Goal: Task Accomplishment & Management: Use online tool/utility

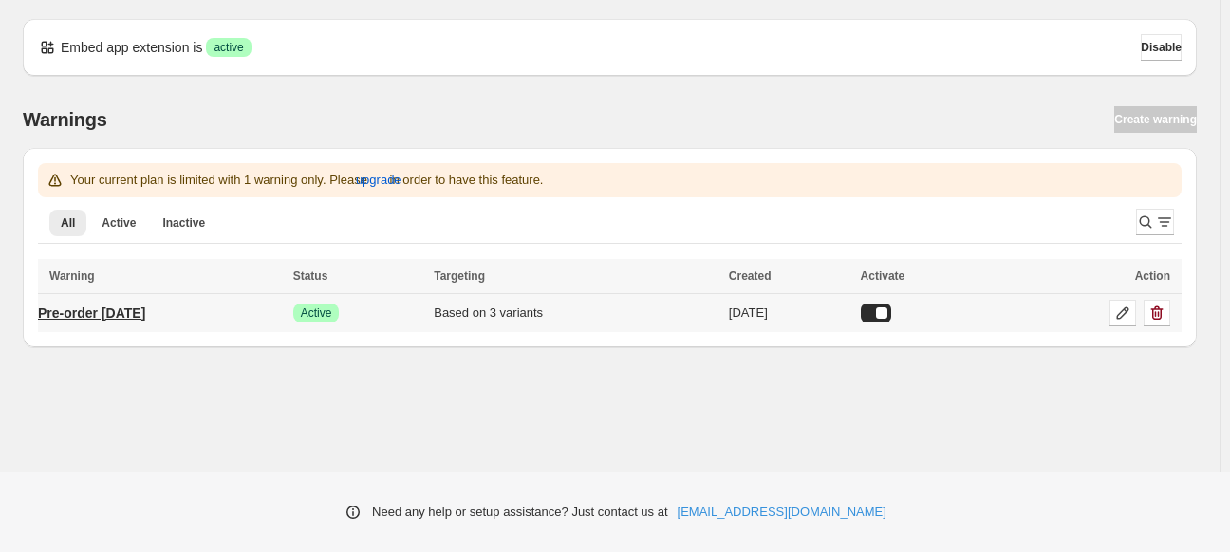
click at [126, 307] on p "Pre-order [DATE]" at bounding box center [91, 313] width 107 height 19
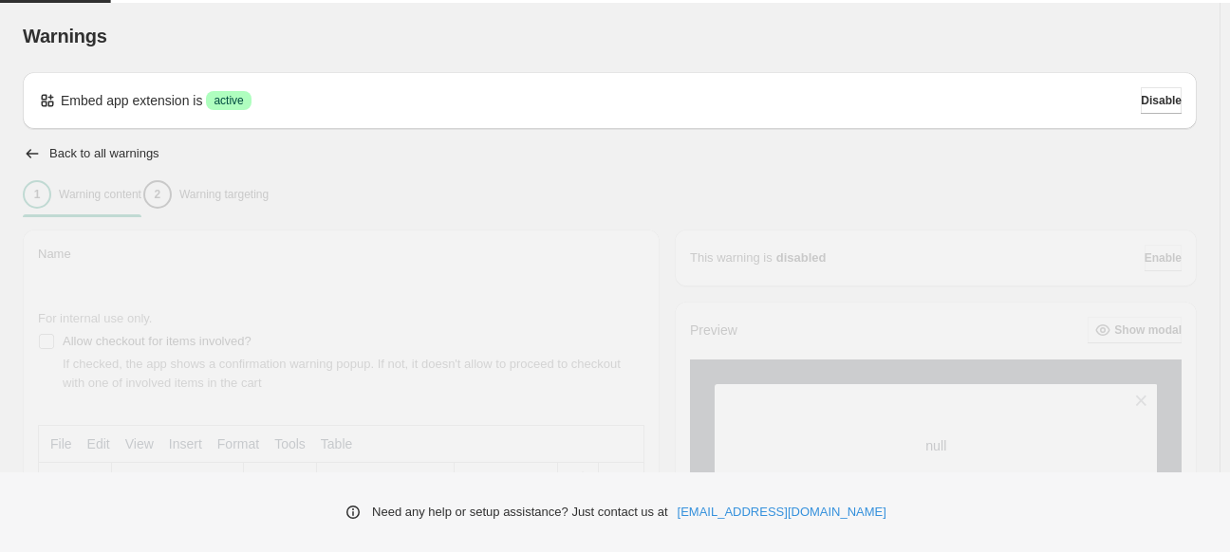
type input "**********"
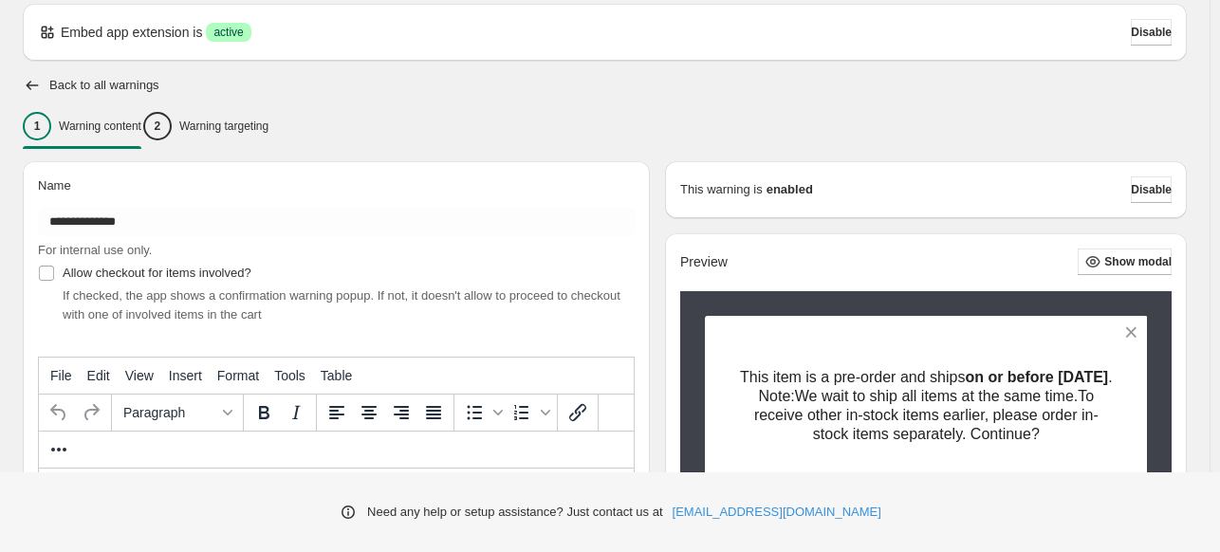
scroll to position [55, 0]
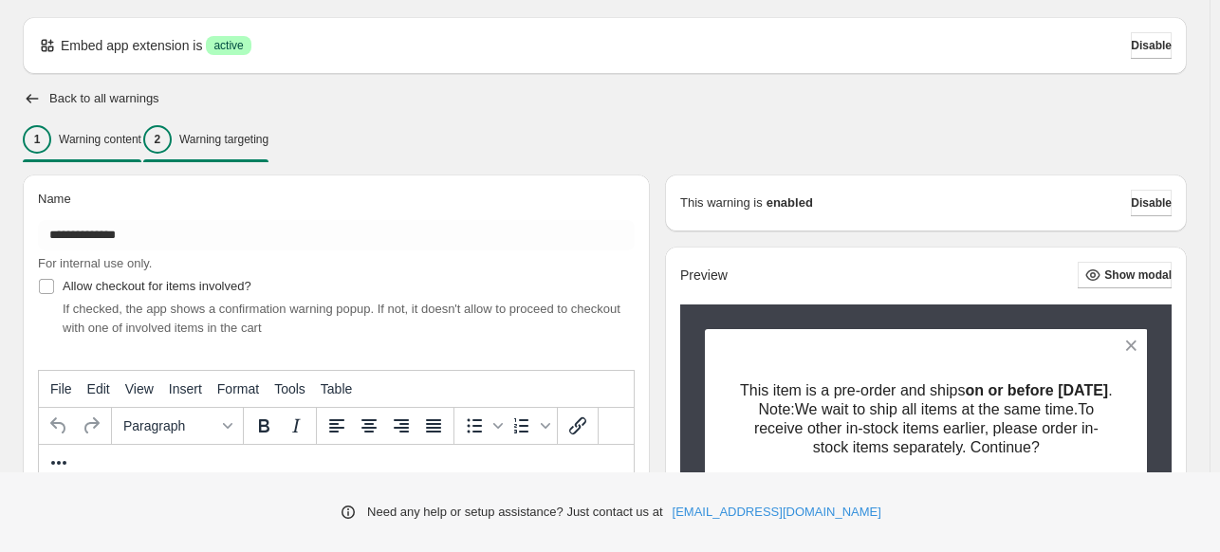
click at [268, 147] on div "2 Warning targeting" at bounding box center [205, 139] width 125 height 28
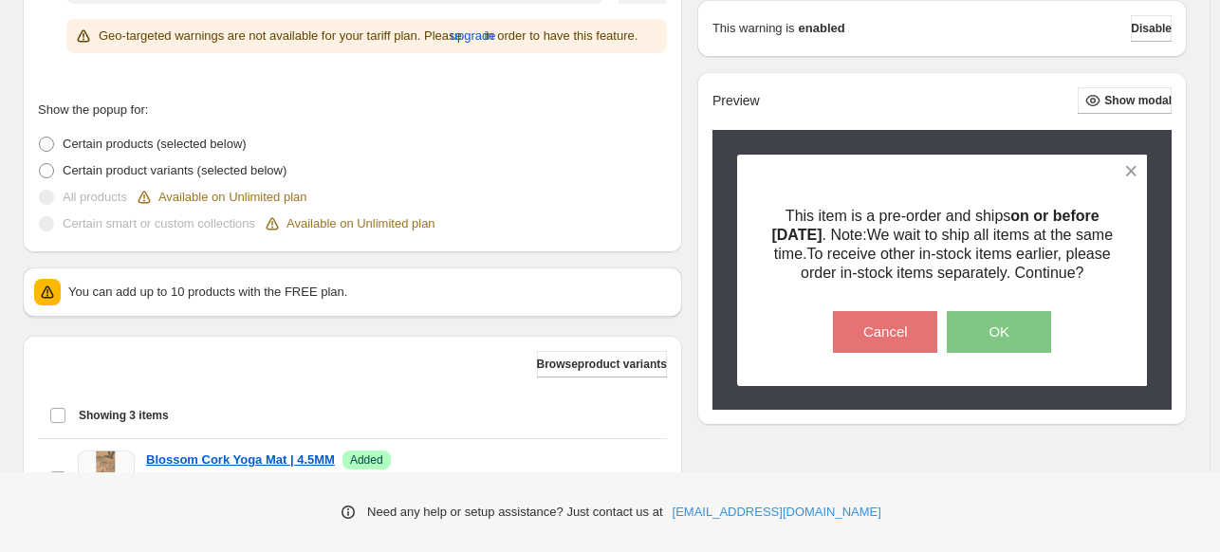
scroll to position [571, 0]
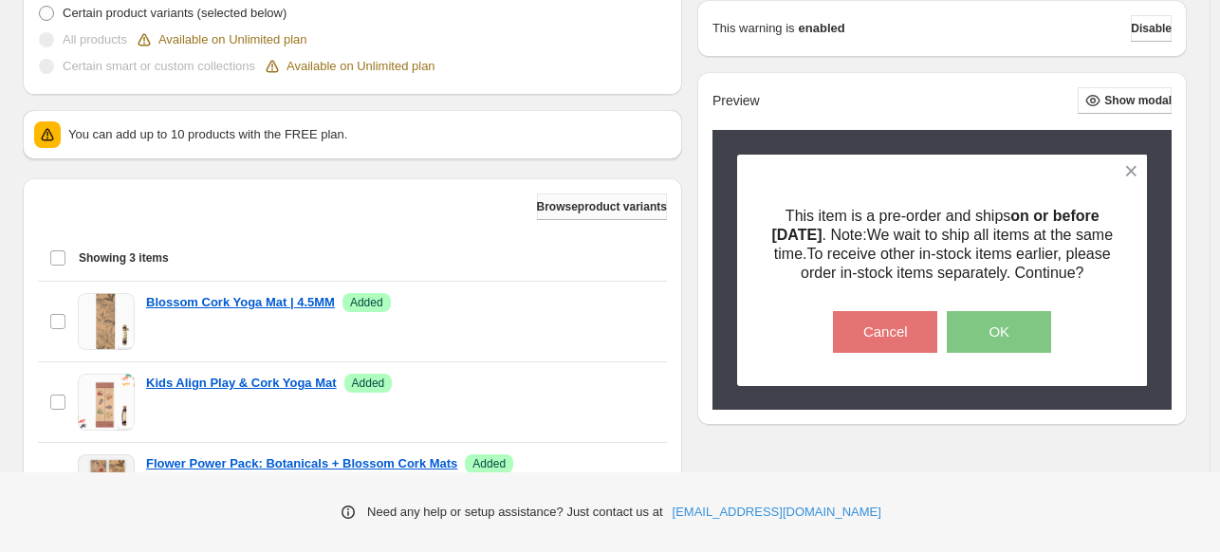
click at [616, 210] on span "Browse product variants" at bounding box center [602, 206] width 130 height 15
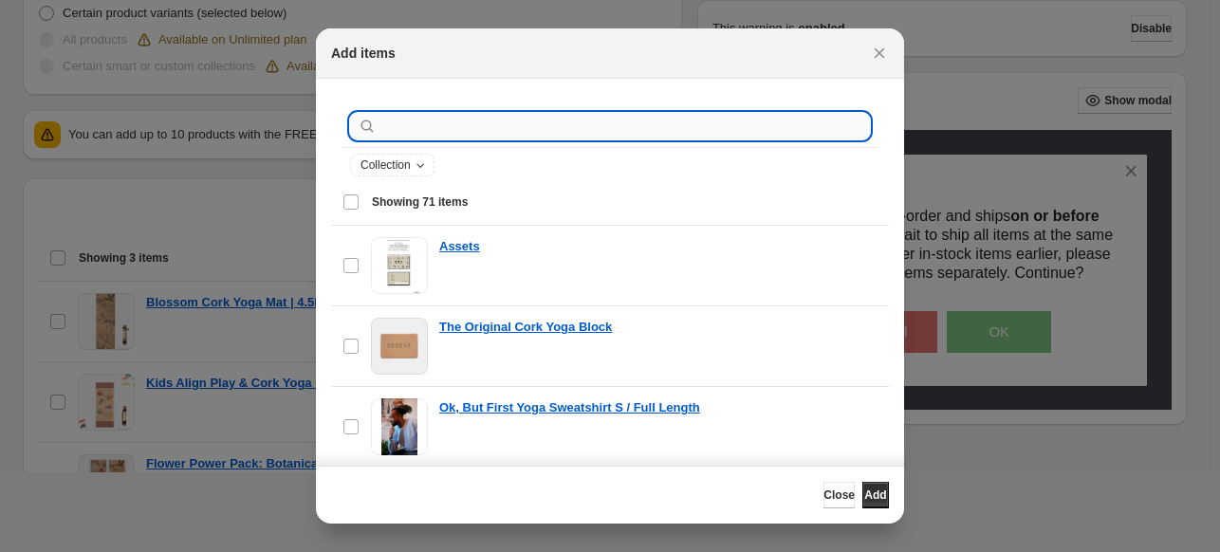
click at [455, 134] on input ":r19:" at bounding box center [626, 126] width 490 height 27
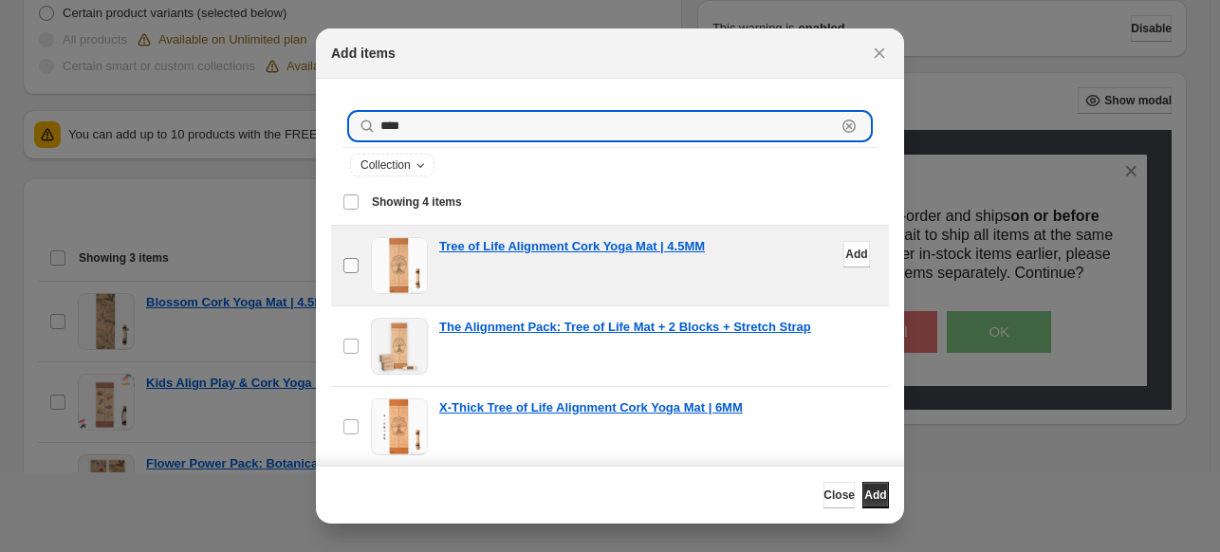
type input "****"
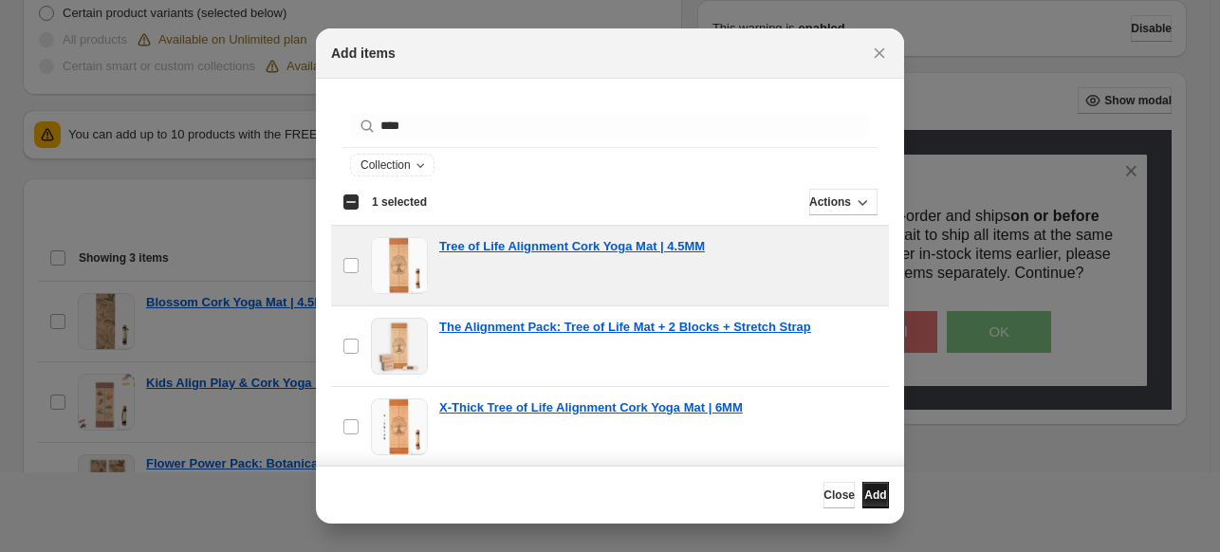
click at [869, 506] on button "Add" at bounding box center [876, 495] width 27 height 27
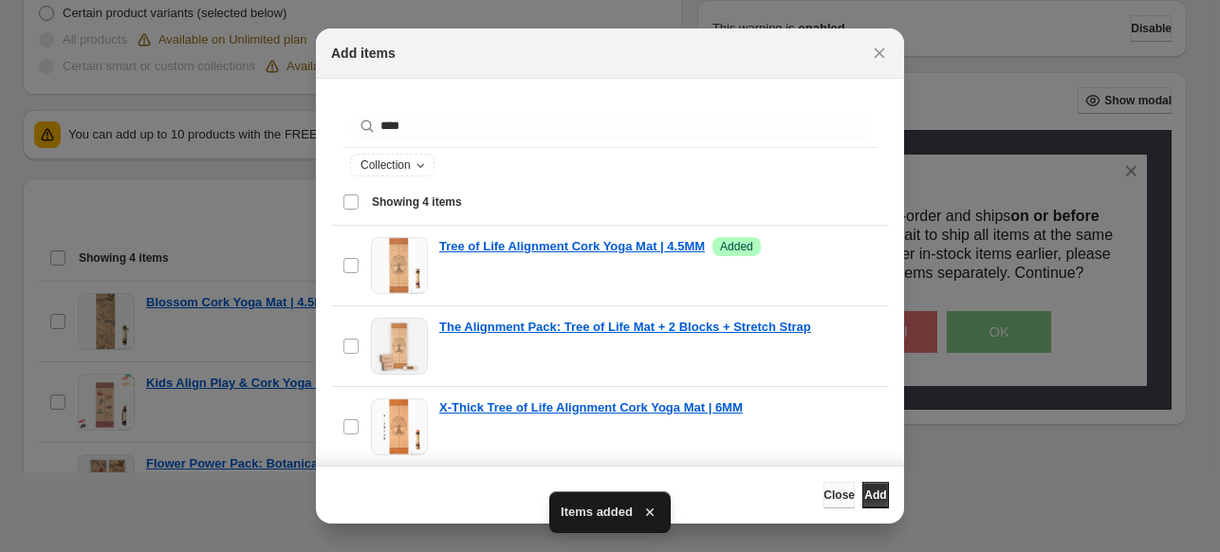
click at [824, 497] on span "Close" at bounding box center [839, 495] width 31 height 15
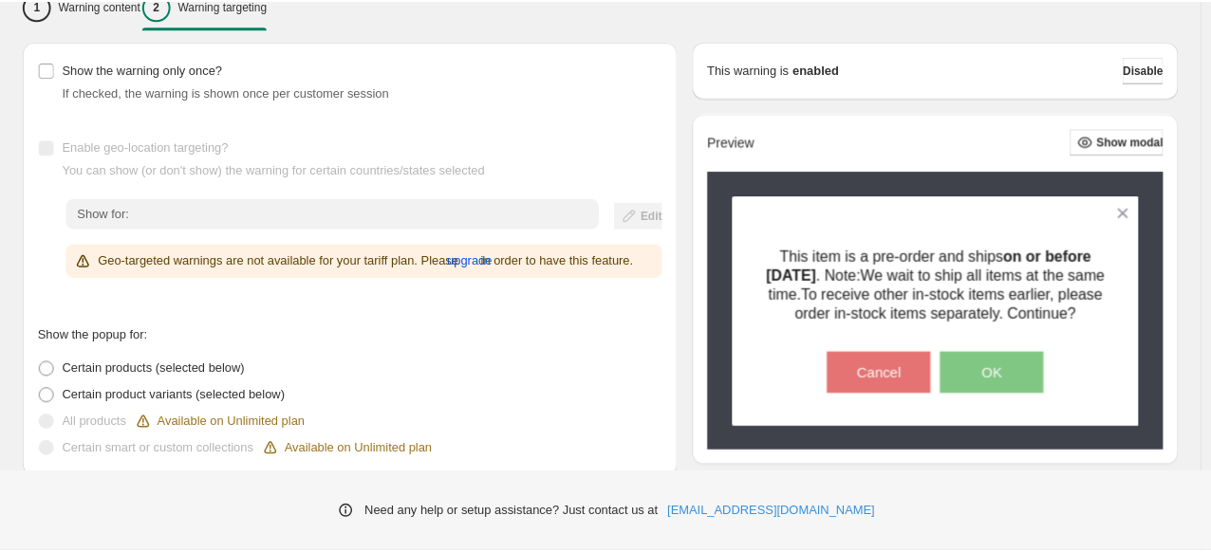
scroll to position [188, 0]
